Goal: Task Accomplishment & Management: Manage account settings

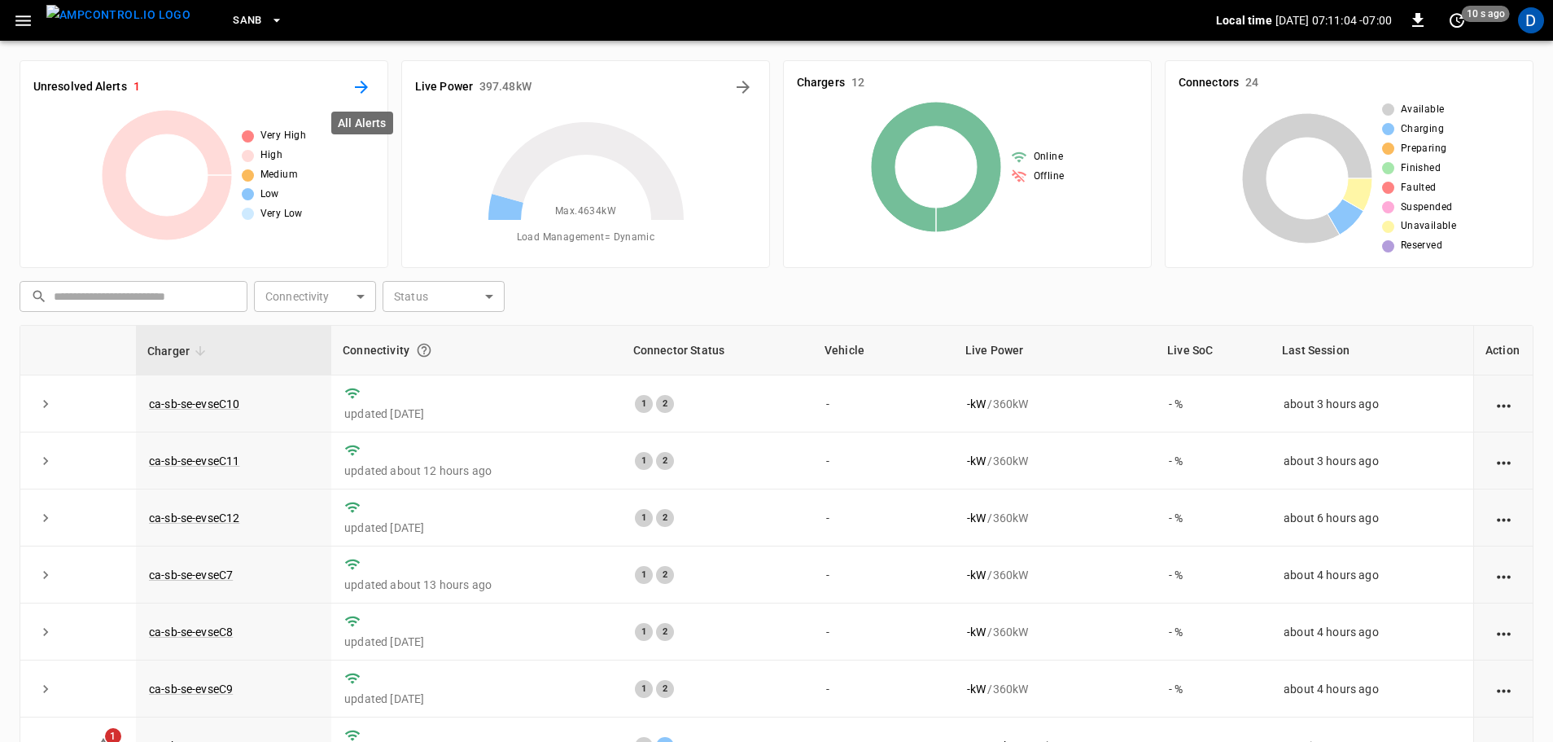
click at [353, 76] on button "All Alerts" at bounding box center [361, 87] width 26 height 26
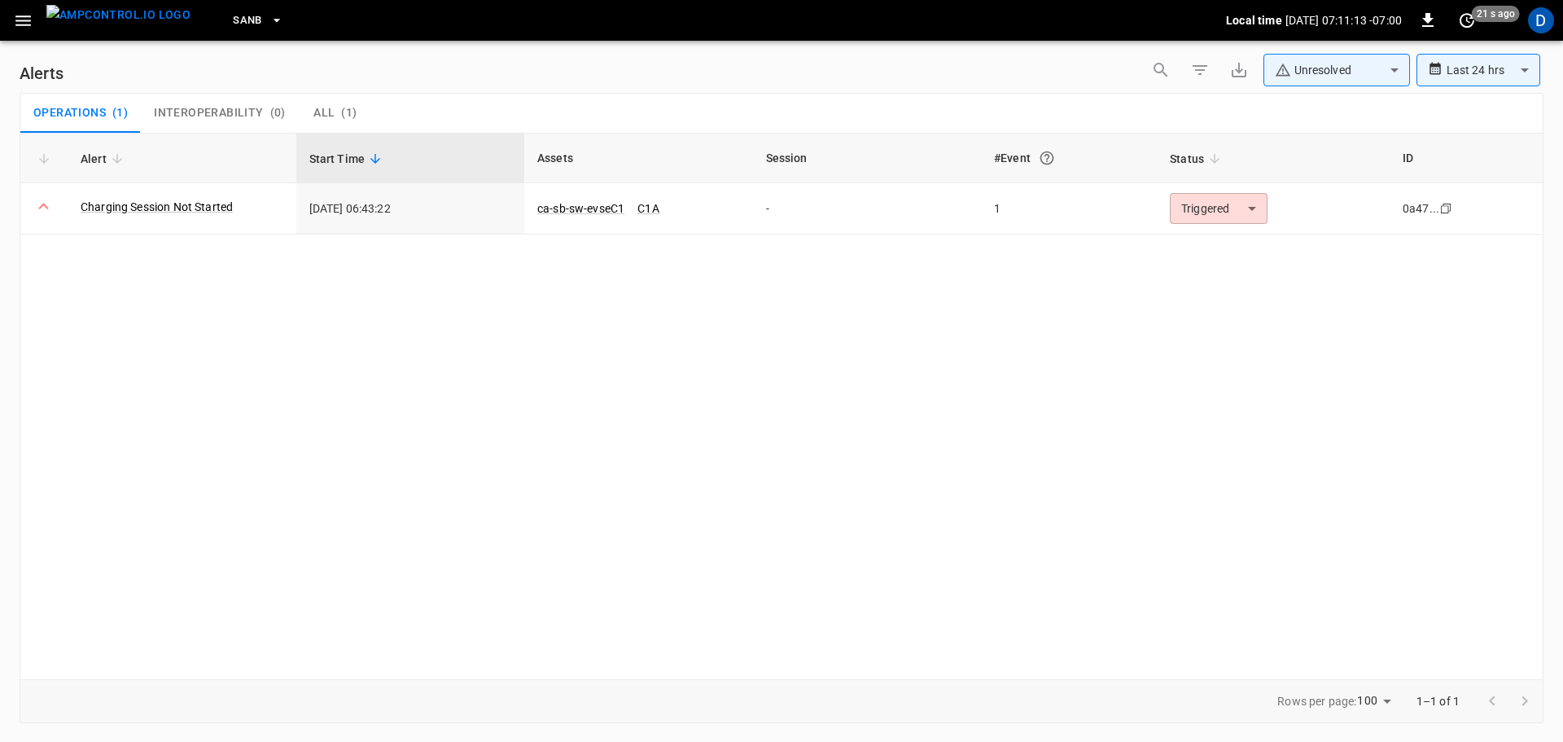
click at [1315, 85] on body "**********" at bounding box center [781, 368] width 1563 height 736
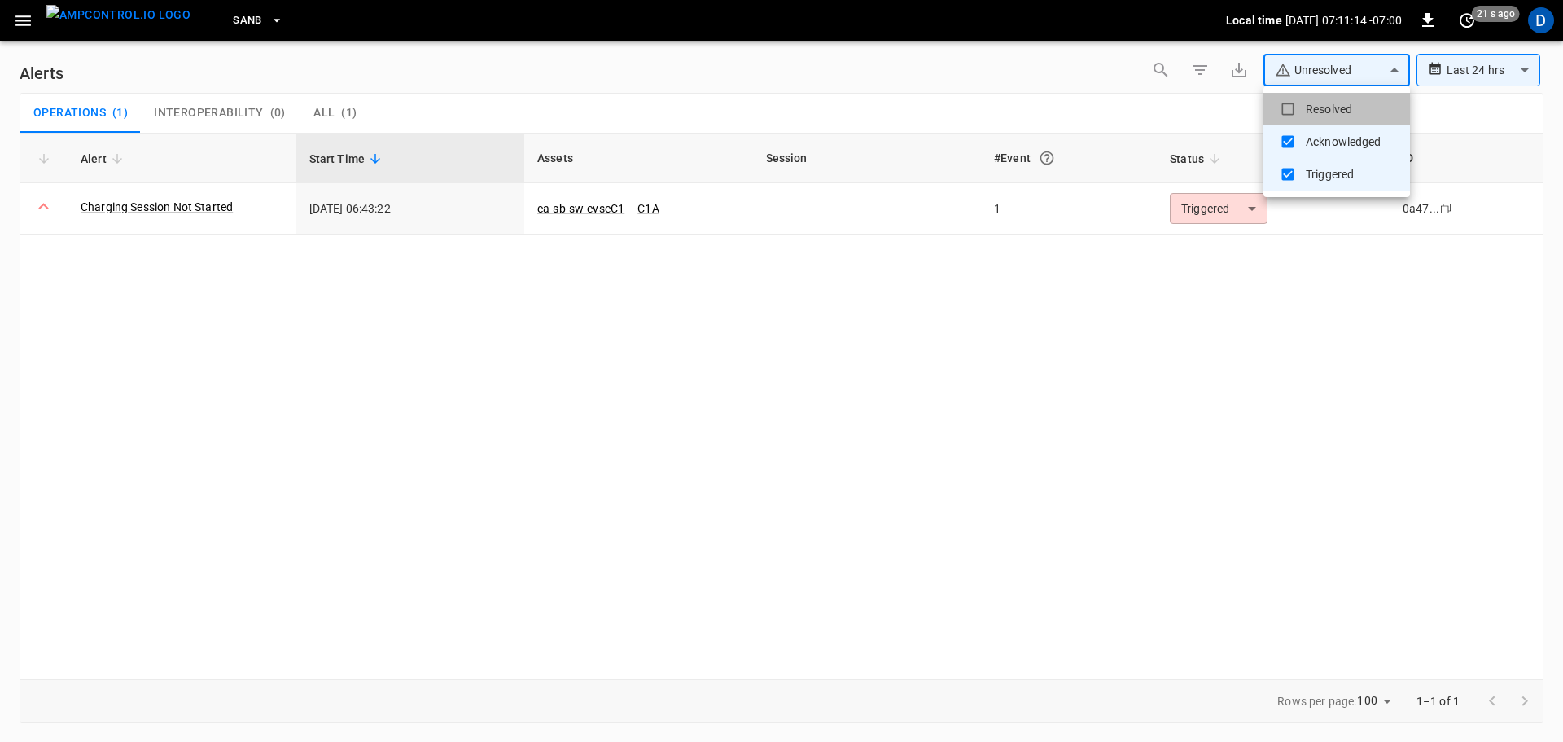
click at [1299, 106] on li "Resolved" at bounding box center [1337, 109] width 147 height 33
type input "**********"
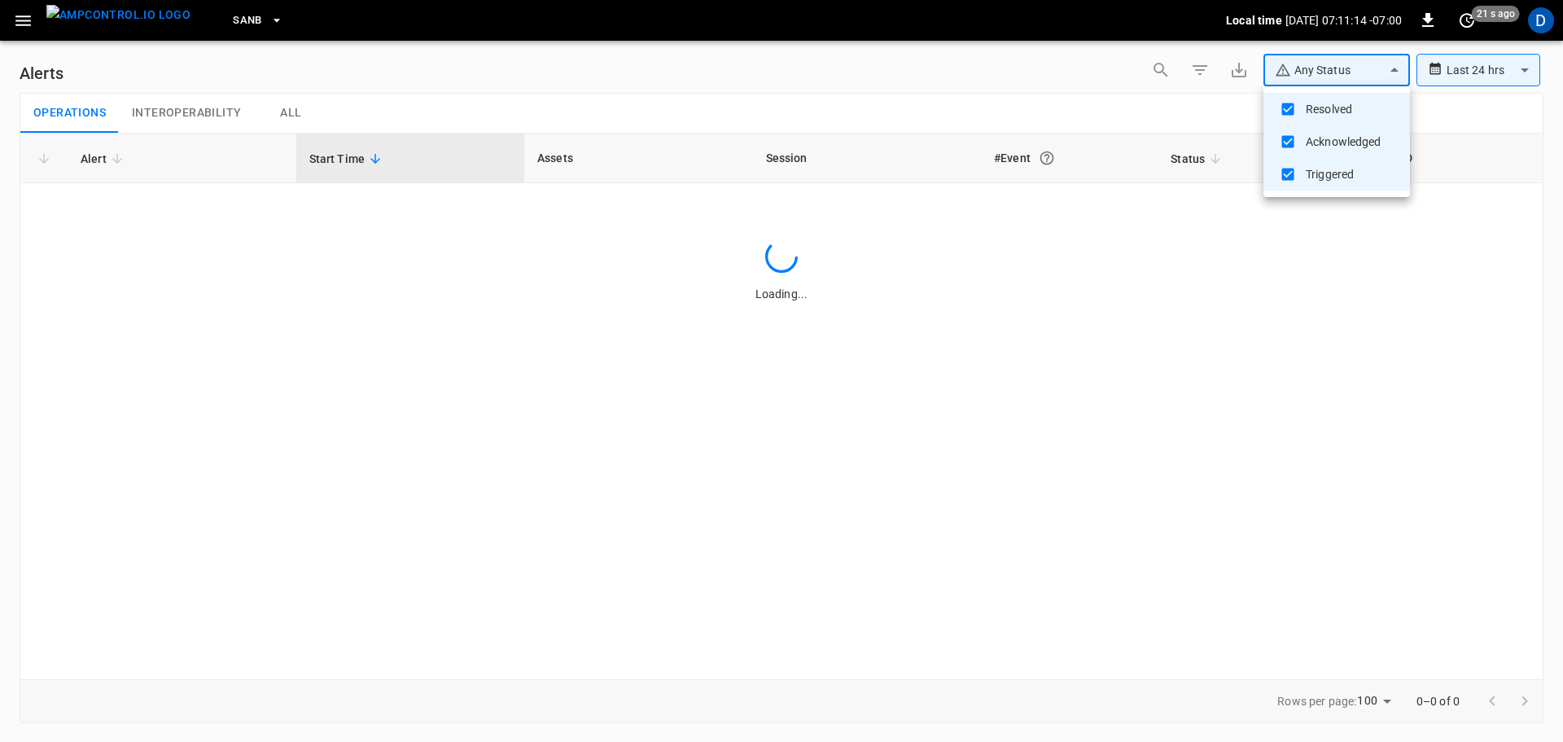
click at [1139, 113] on div at bounding box center [781, 371] width 1563 height 742
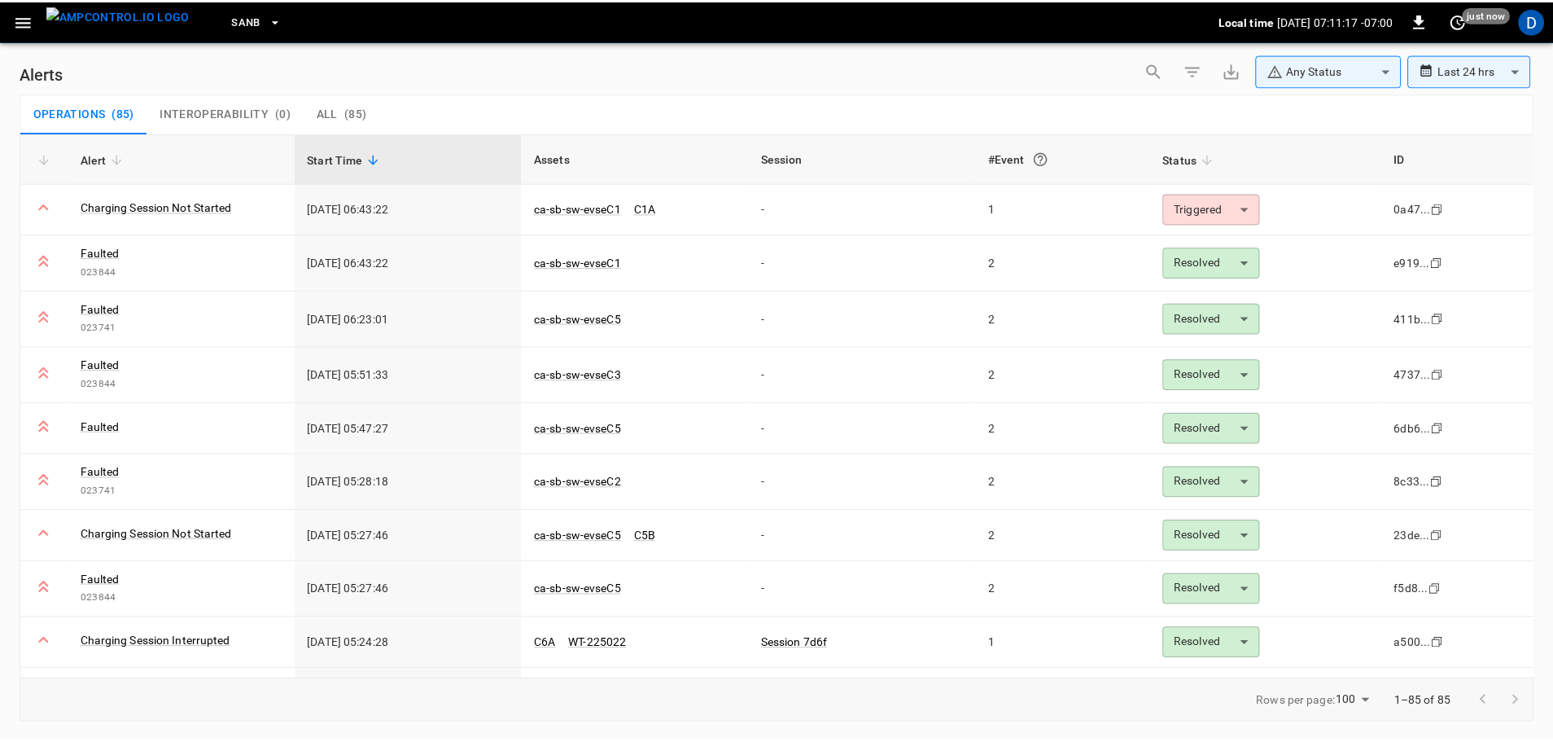
scroll to position [290, 0]
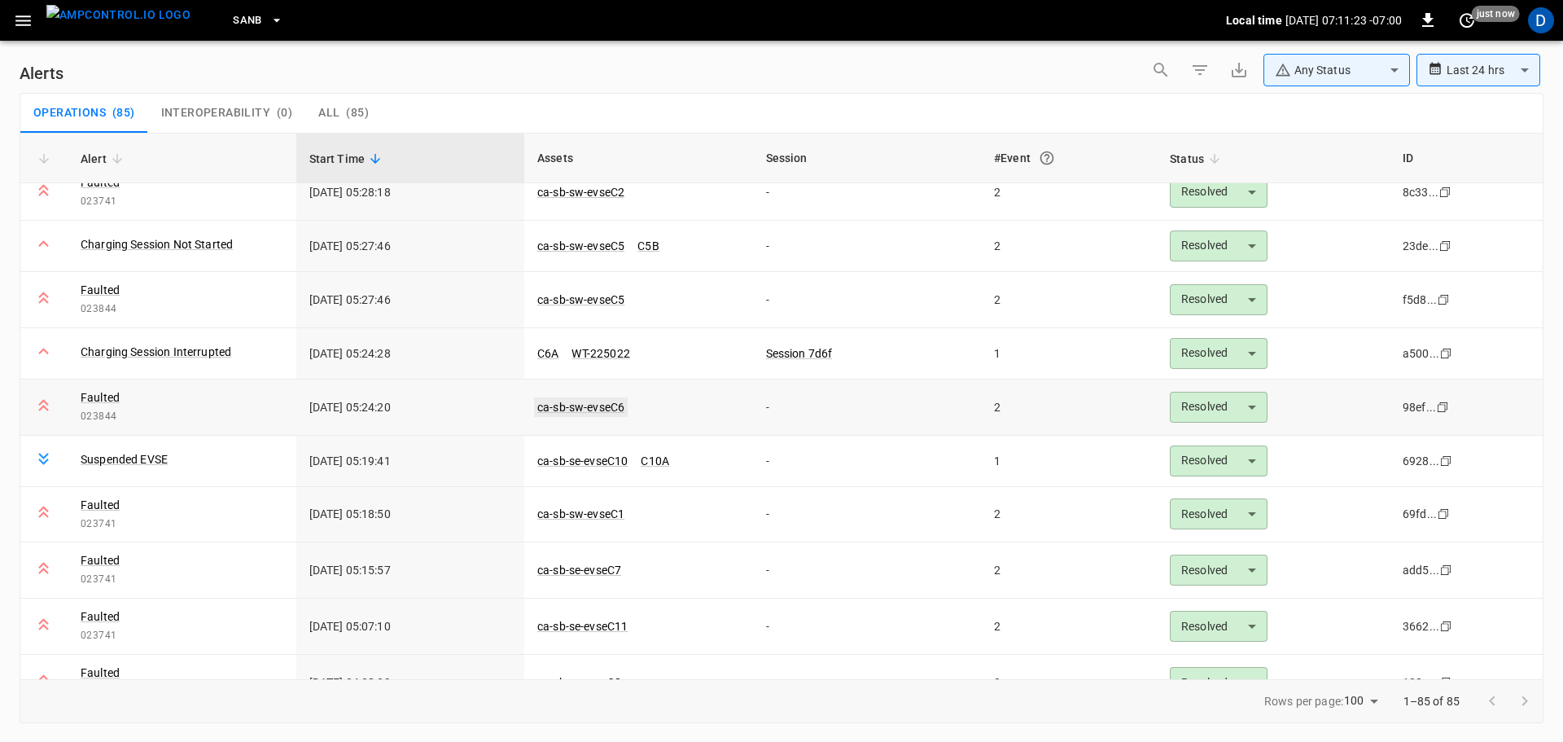
click at [599, 405] on link "ca-sb-sw-evseC6" at bounding box center [581, 407] width 94 height 20
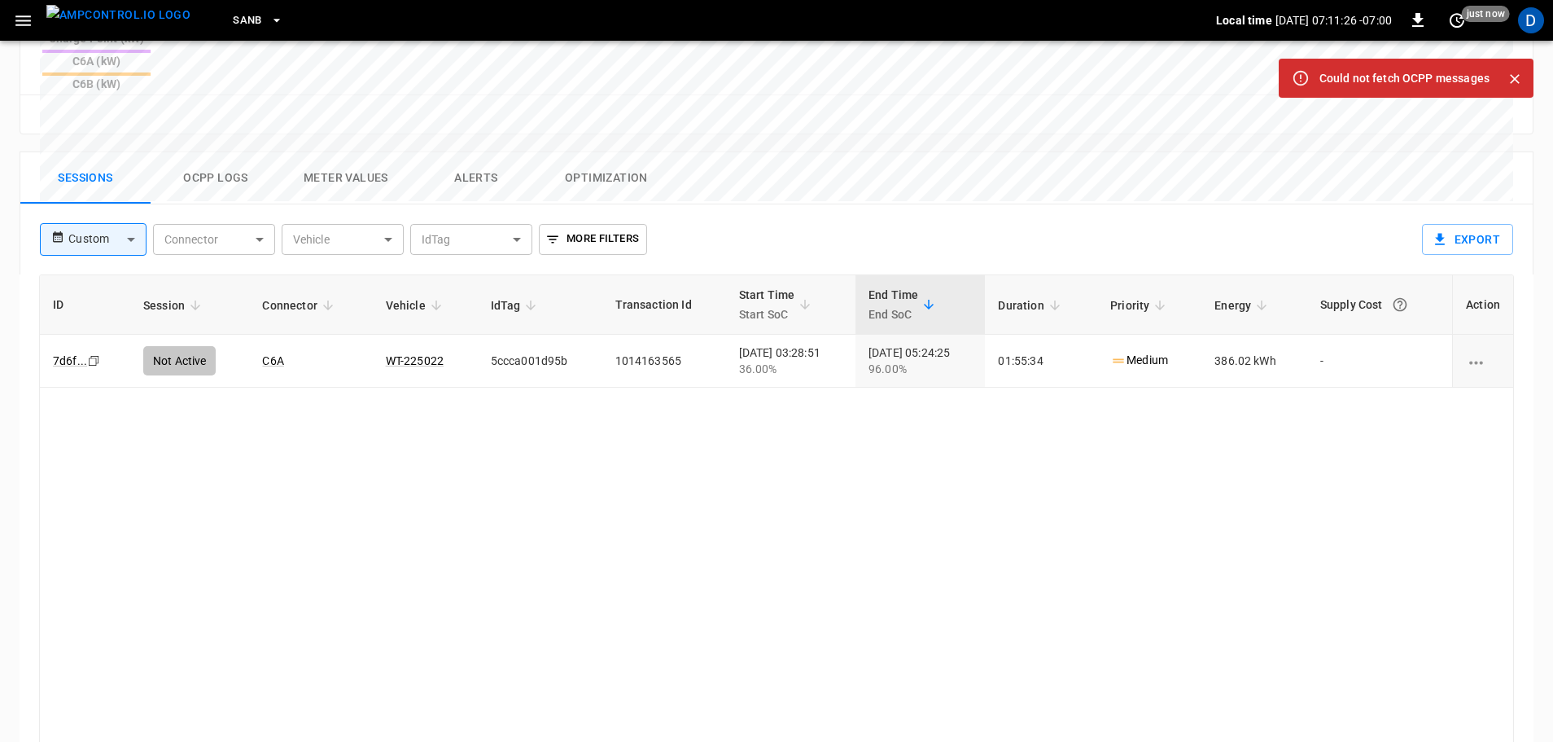
scroll to position [781, 0]
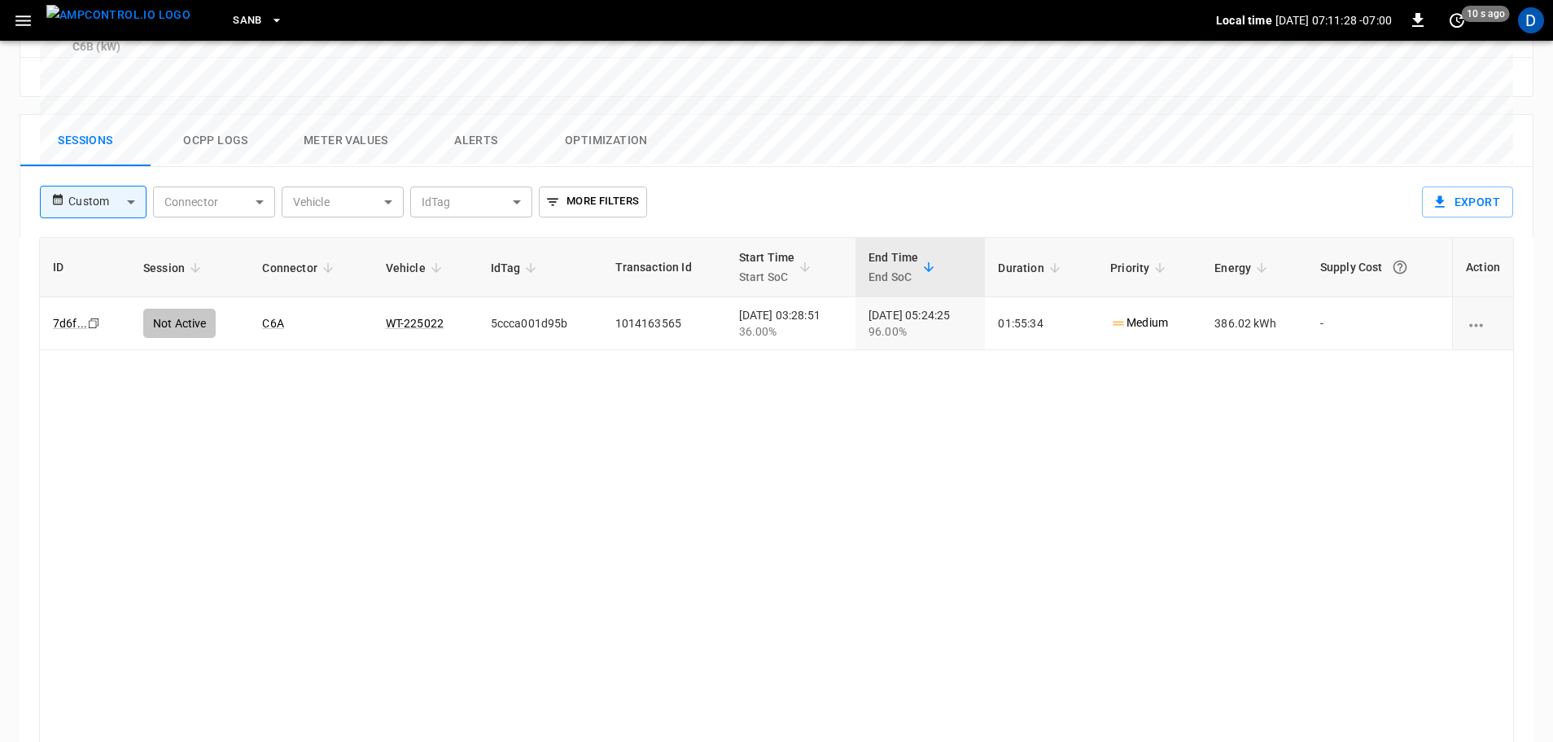
click at [128, 126] on body "SanB Local time [DATE] 07:11:28 -07:00 0 10 s ago D ca-sb-sw-evseC6 Remote Comm…" at bounding box center [776, 19] width 1553 height 1601
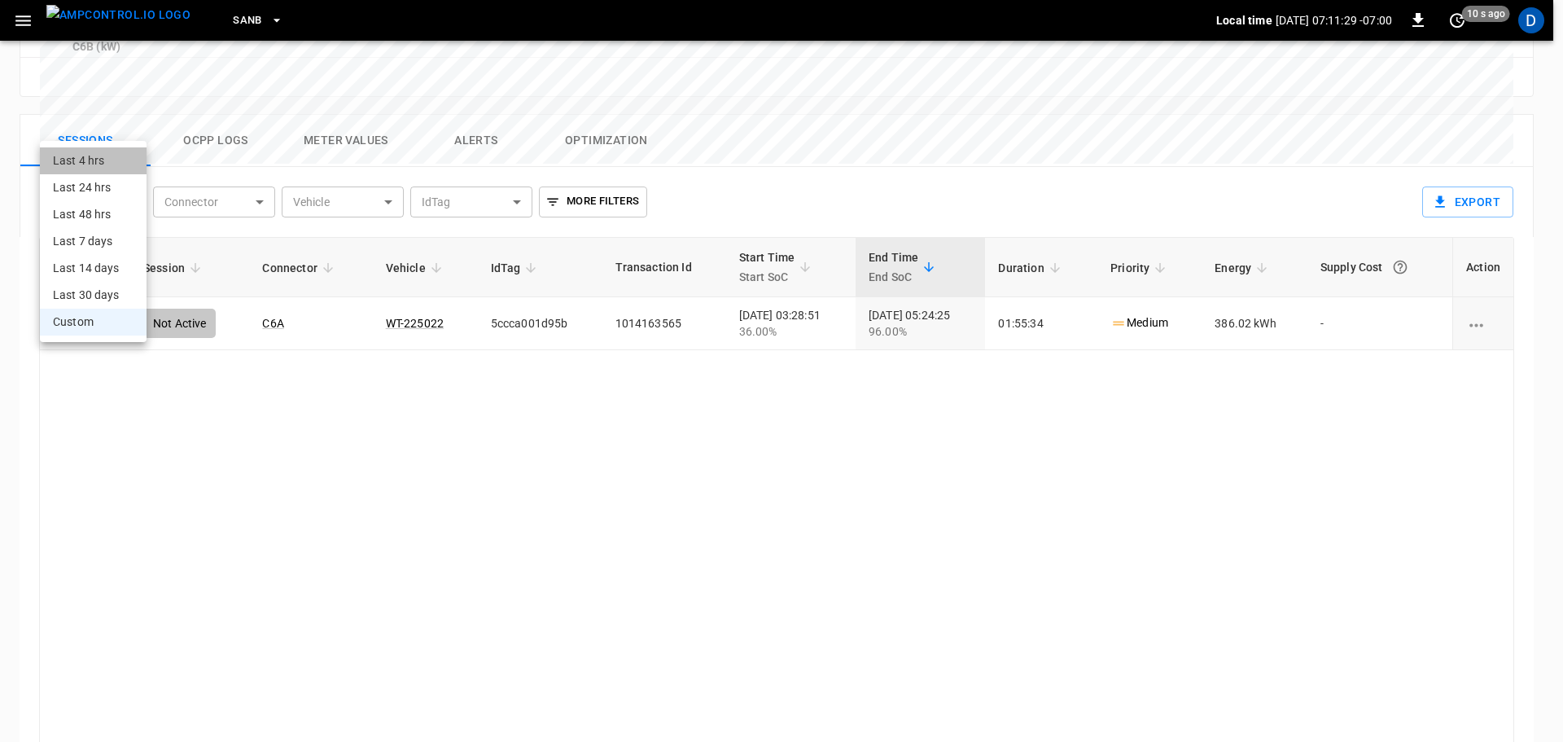
click at [87, 161] on li "Last 4 hrs" at bounding box center [93, 160] width 107 height 27
type input "**********"
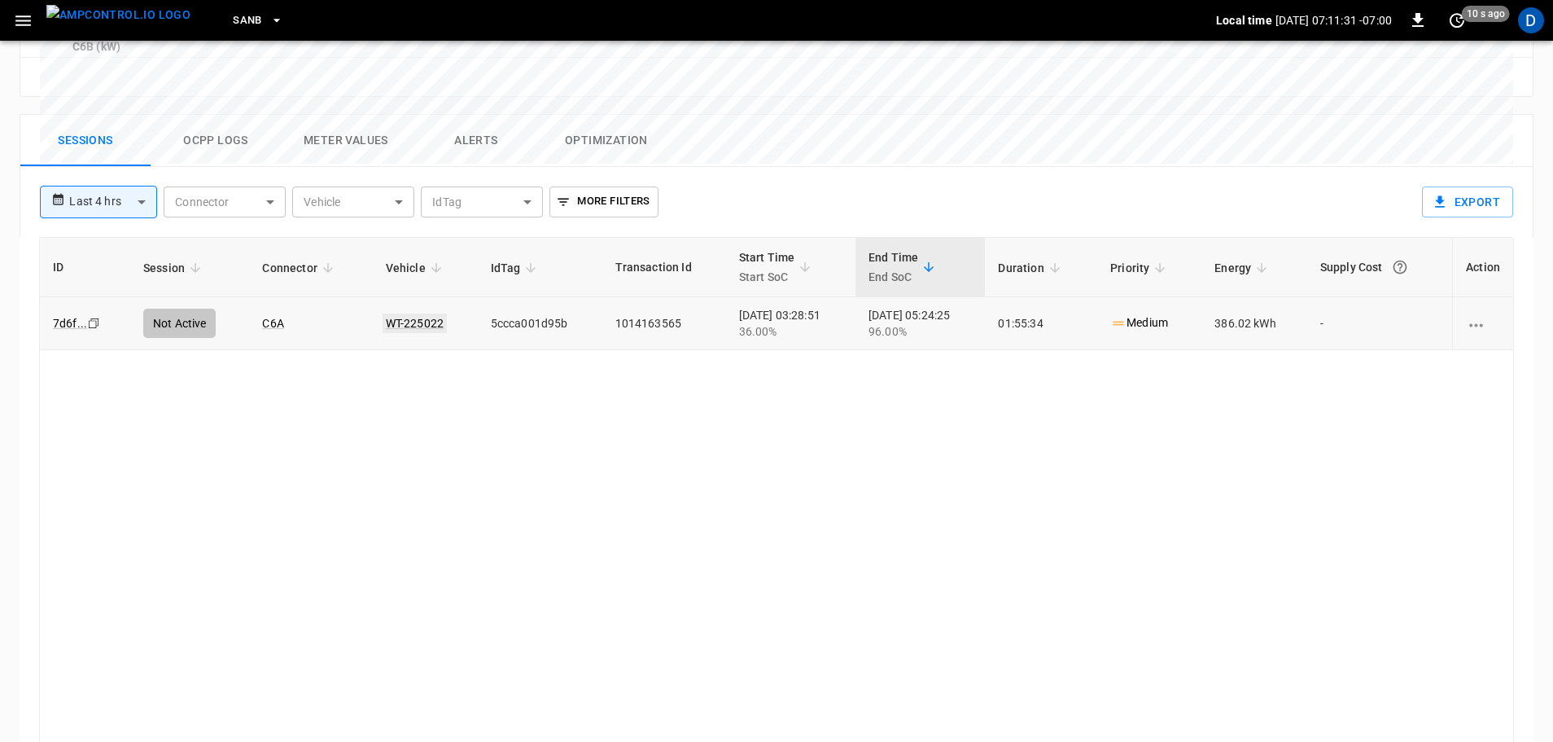
click at [424, 313] on link "WT-225022" at bounding box center [415, 323] width 64 height 20
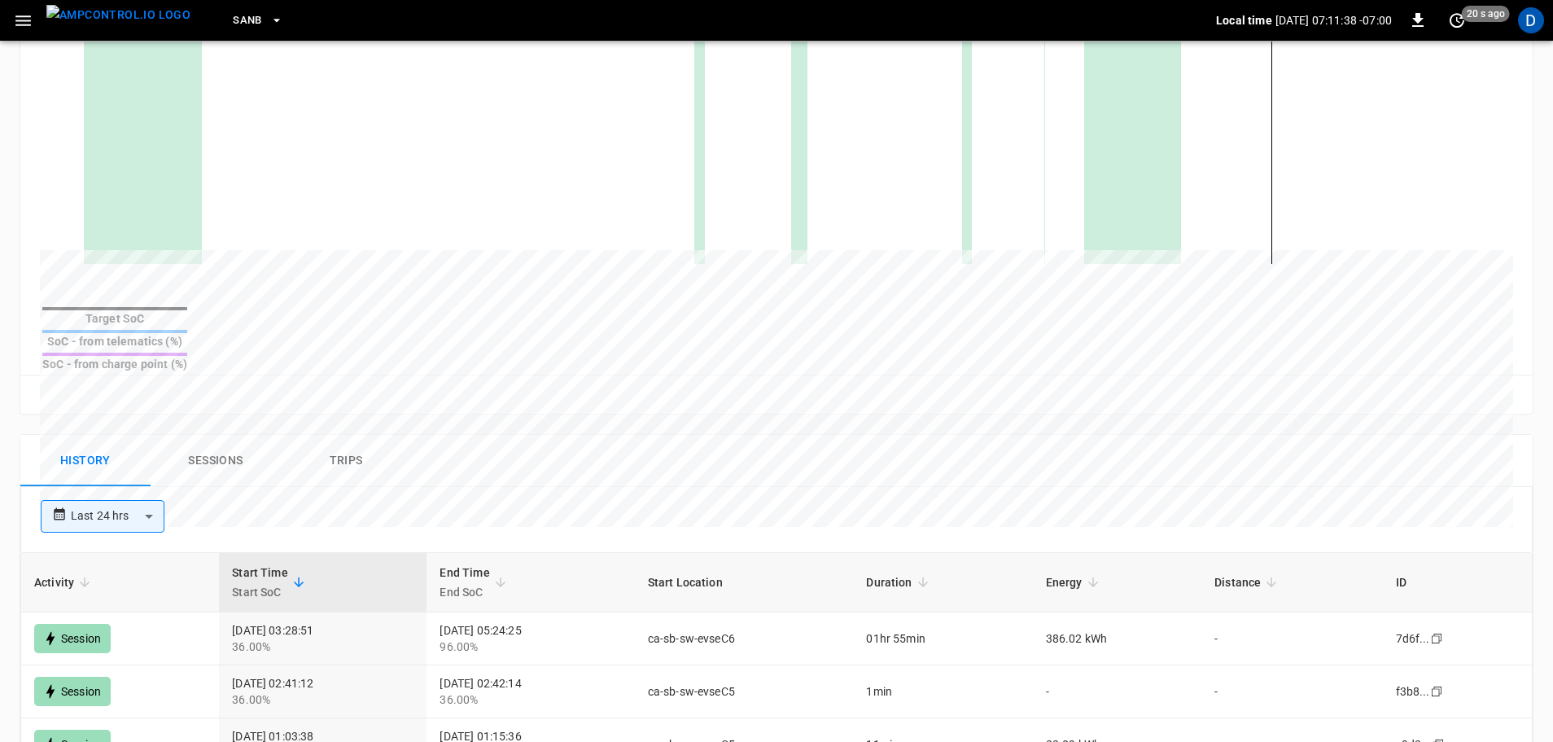
scroll to position [499, 0]
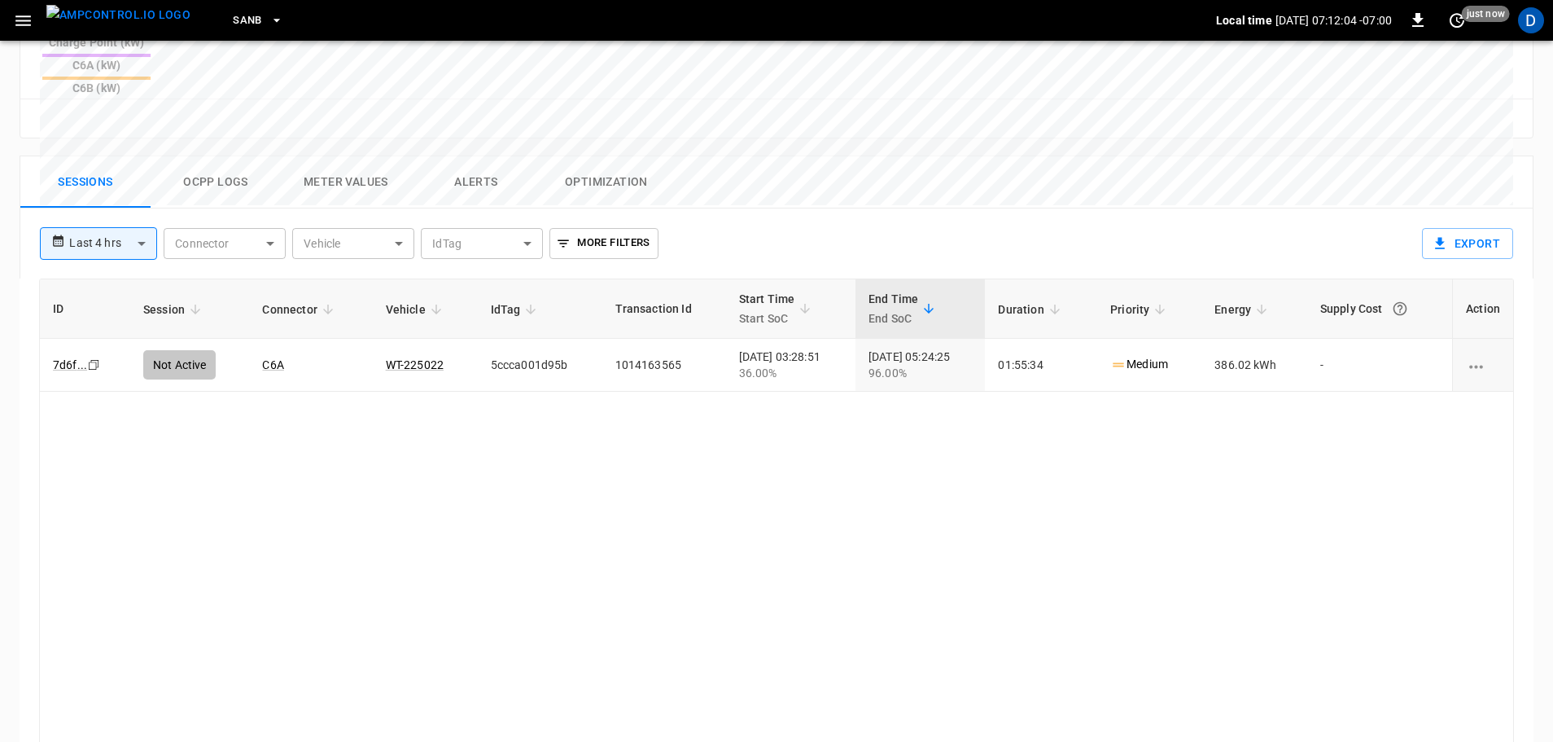
scroll to position [740, 0]
click at [110, 36] on picture "menu" at bounding box center [118, 20] width 144 height 31
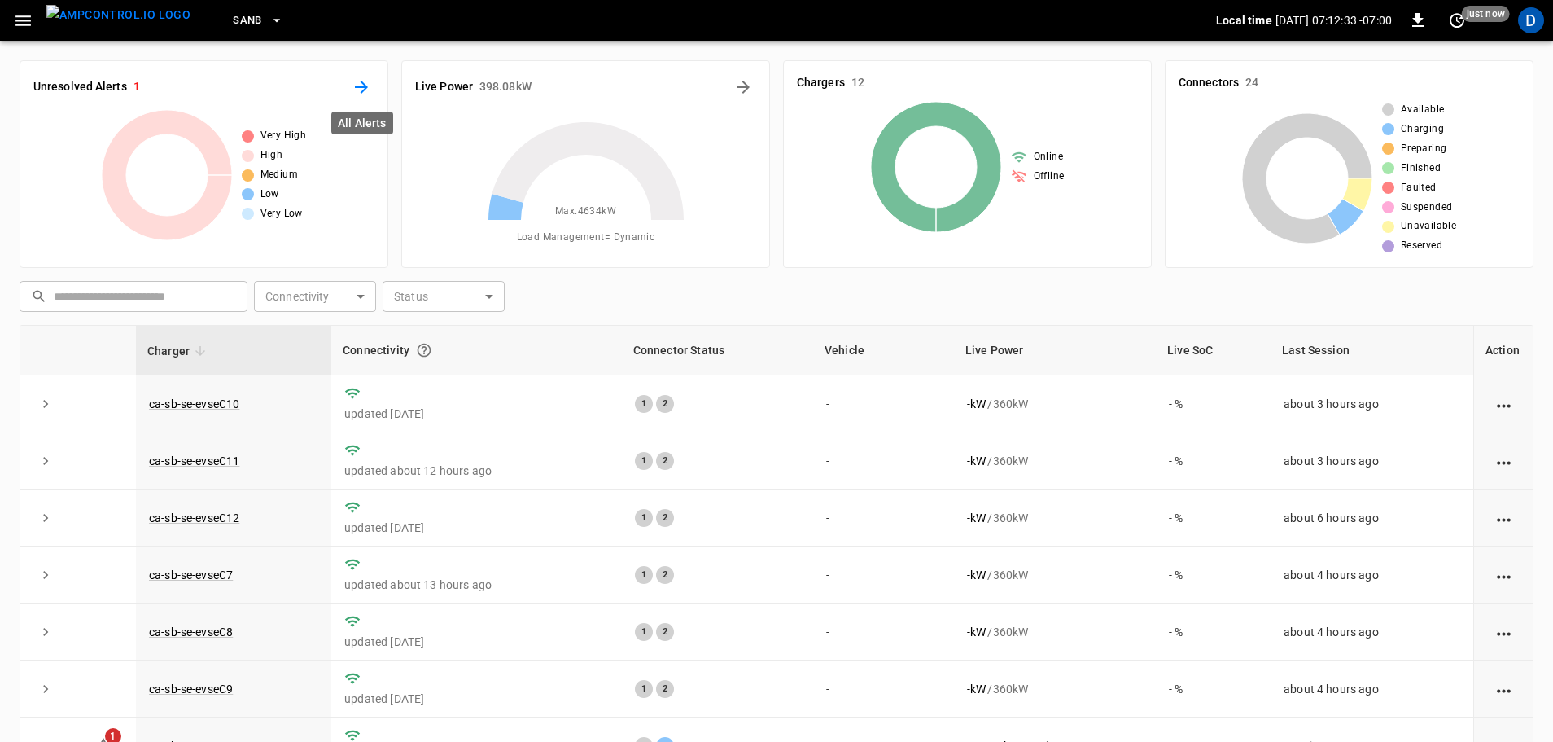
click at [362, 82] on icon "All Alerts" at bounding box center [361, 87] width 13 height 13
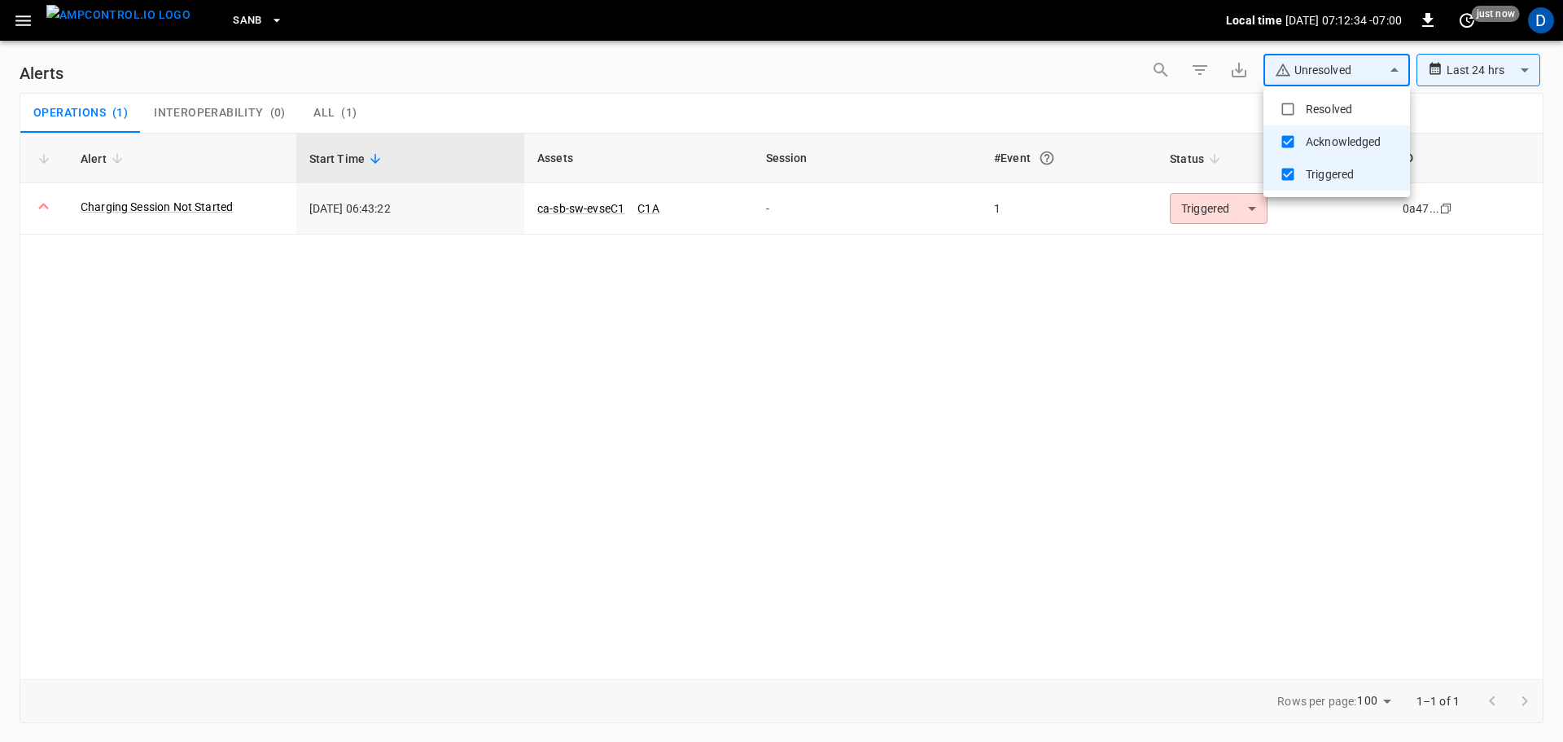
click at [1310, 64] on body "**********" at bounding box center [781, 368] width 1563 height 736
click at [852, 88] on div at bounding box center [781, 371] width 1563 height 742
type input "**********"
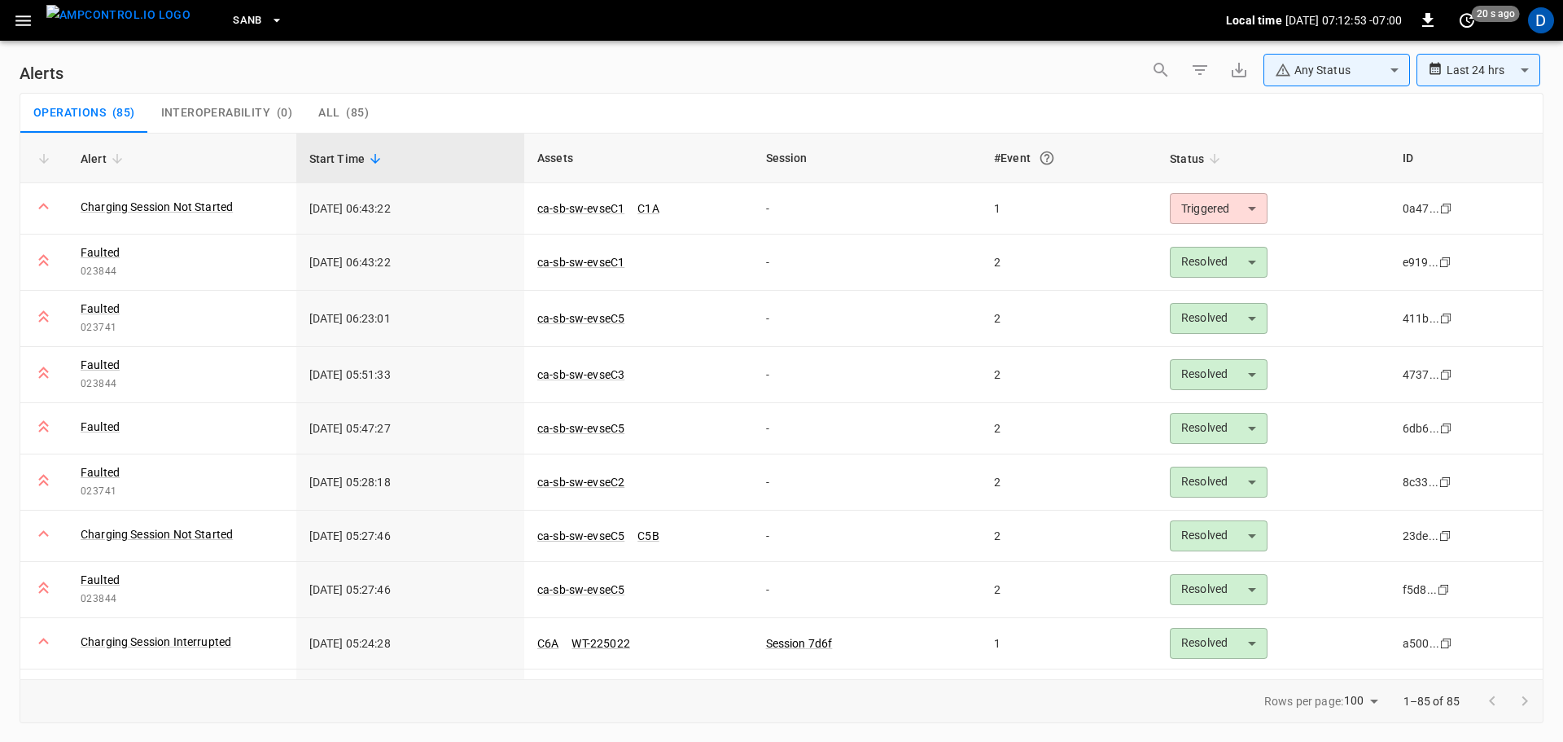
click at [550, 115] on div "Operations ( 85 ) Interoperability ( 0 ) All ( 85 )" at bounding box center [781, 113] width 1522 height 39
click at [581, 428] on link "ca-sb-sw-evseC5" at bounding box center [580, 428] width 87 height 13
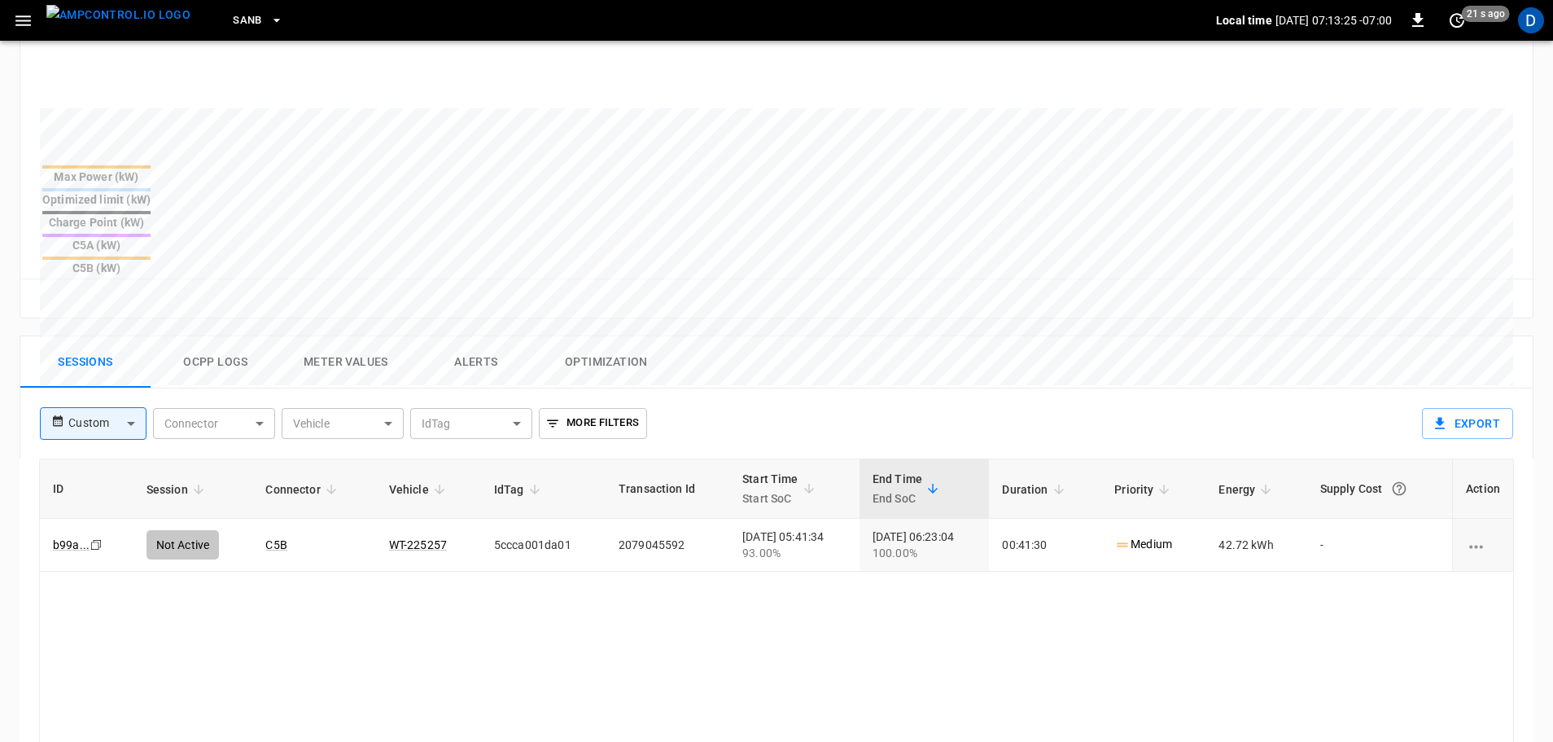
scroll to position [565, 0]
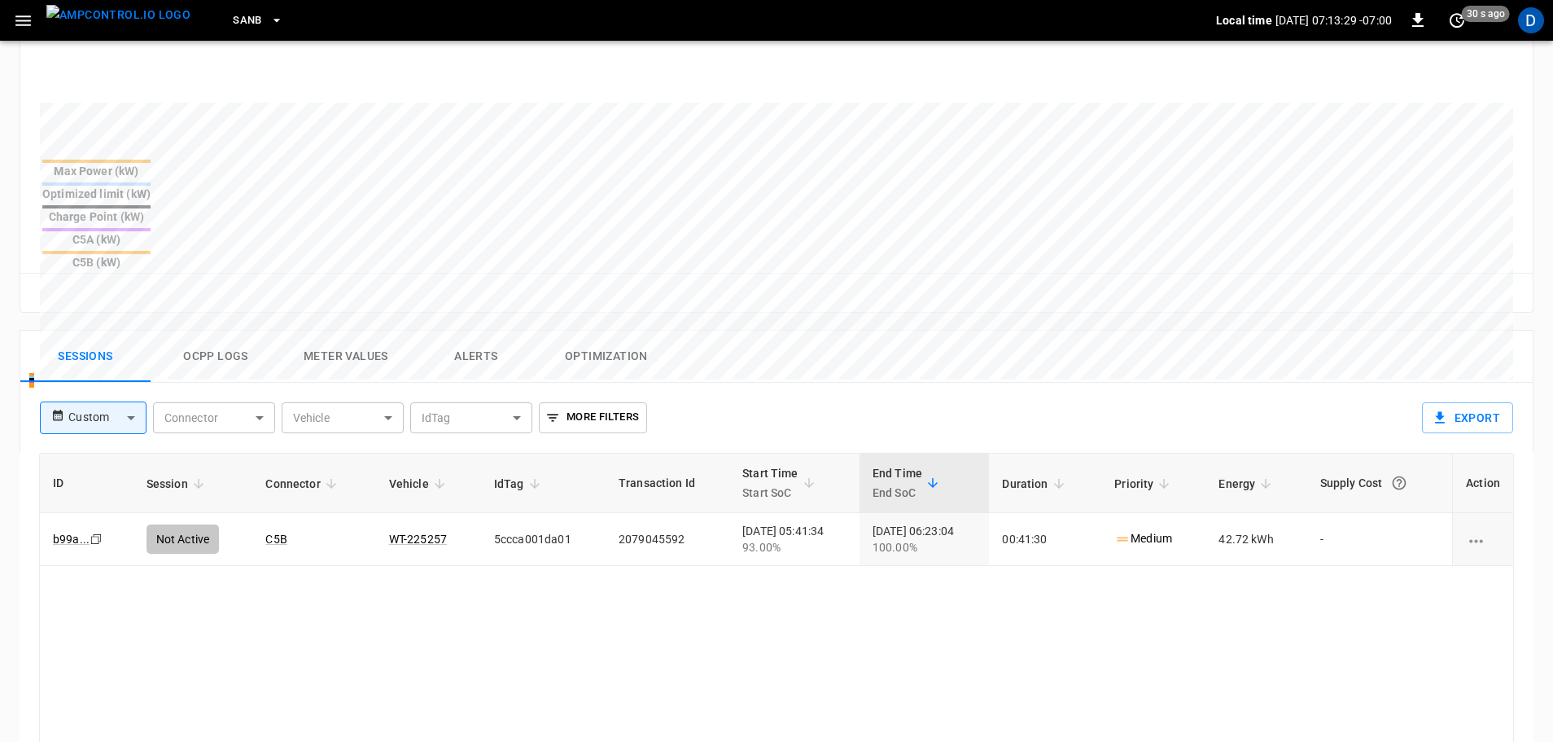
click at [117, 18] on img "menu" at bounding box center [118, 15] width 144 height 20
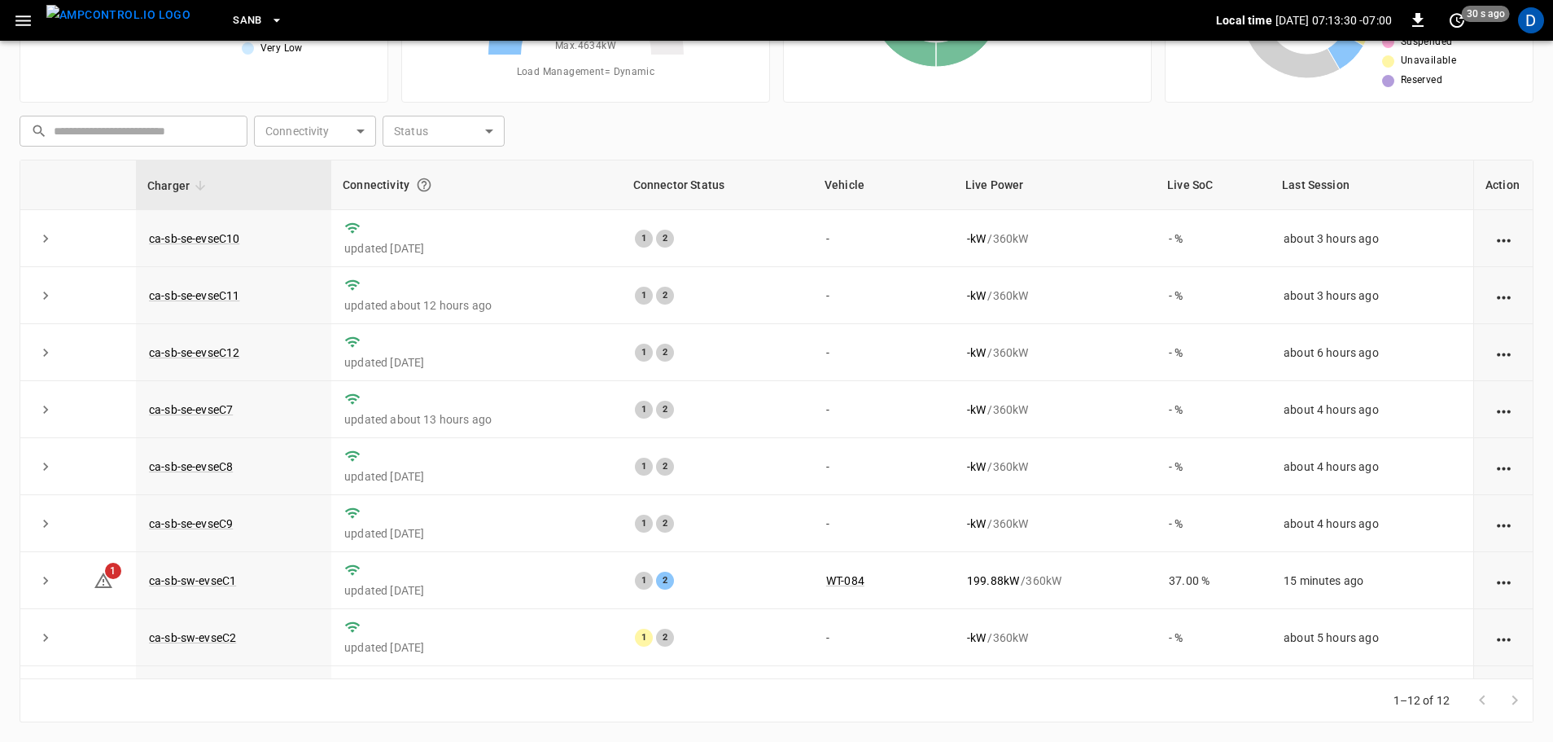
scroll to position [165, 0]
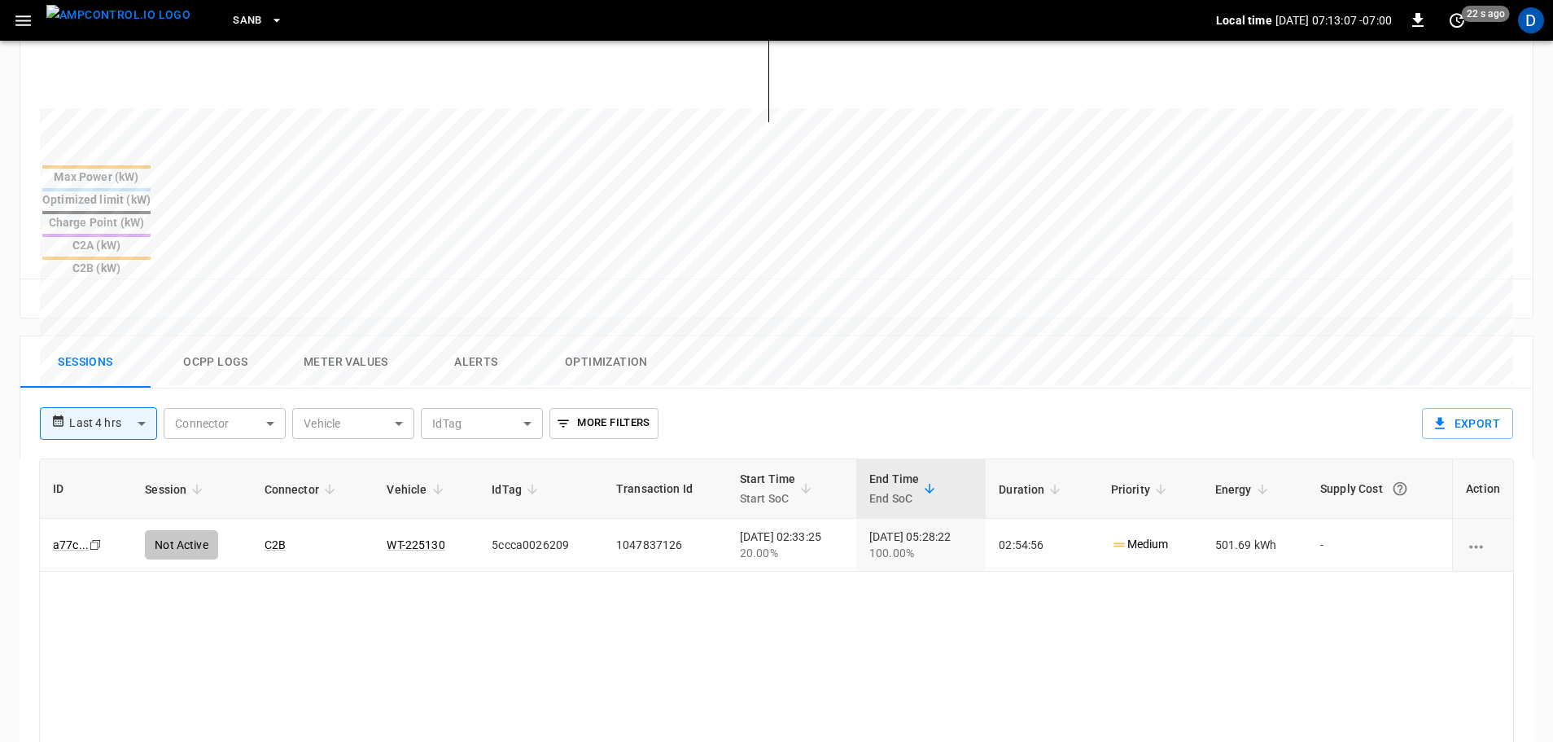
scroll to position [560, 0]
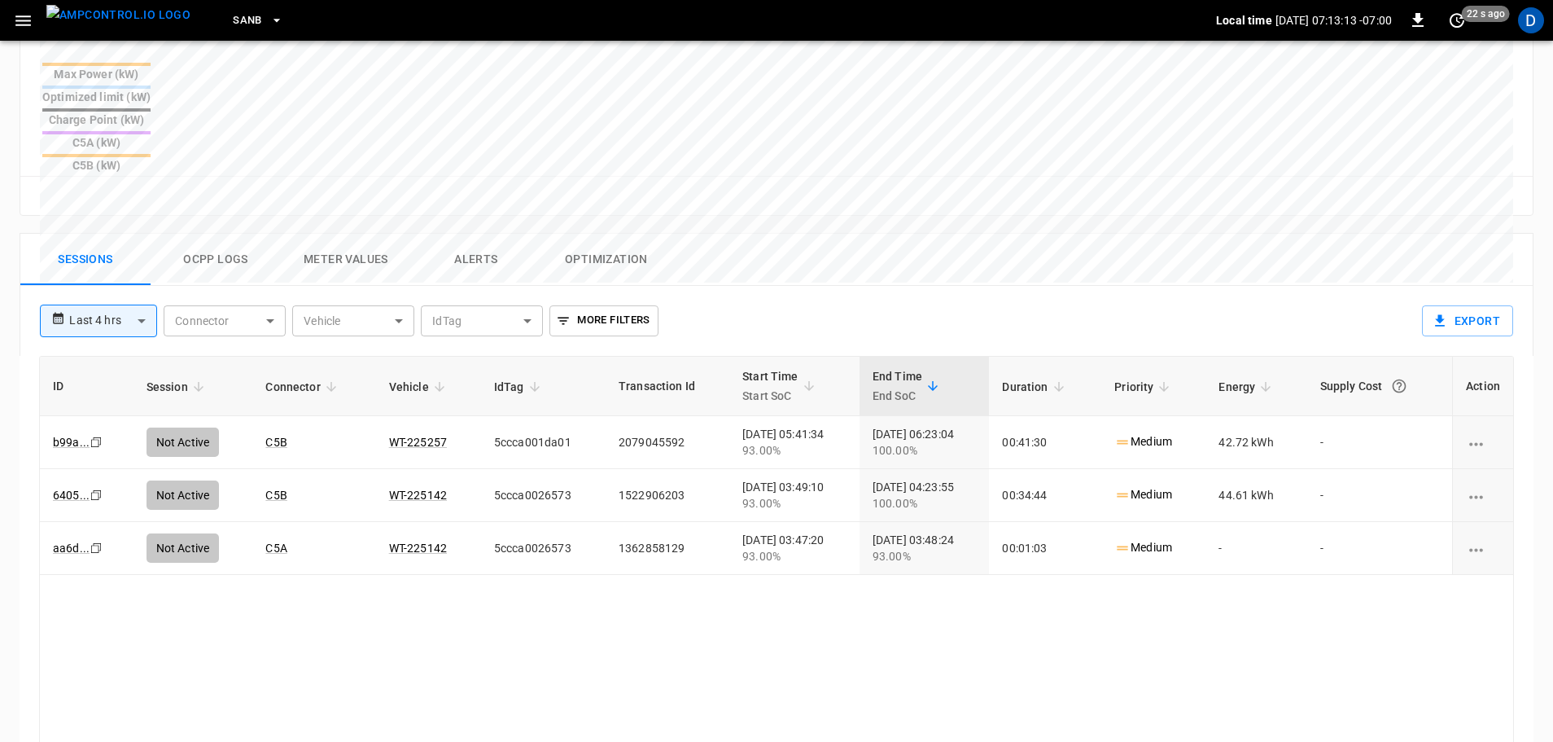
scroll to position [686, 0]
